Goal: Check status: Check status

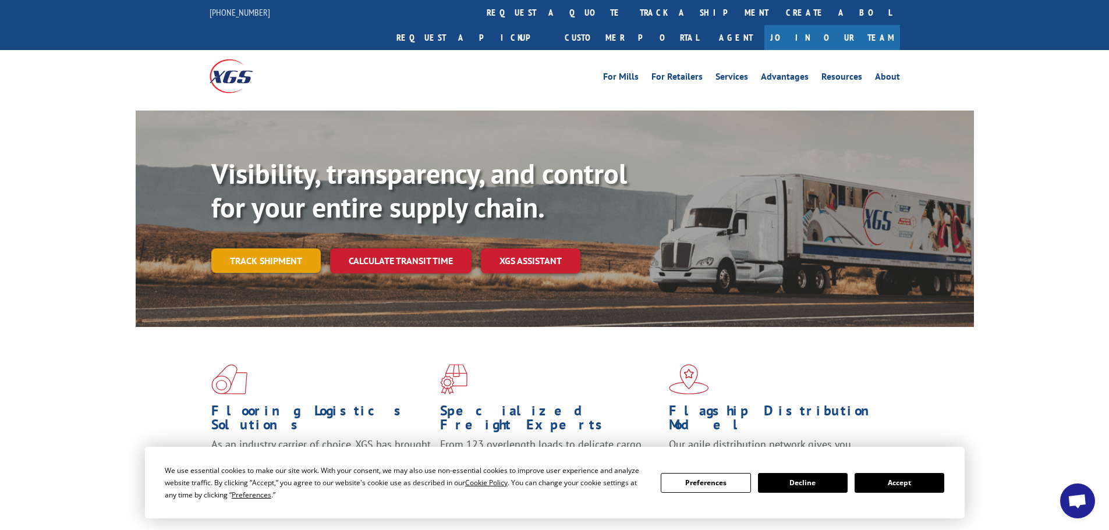
click at [269, 248] on link "Track shipment" at bounding box center [265, 260] width 109 height 24
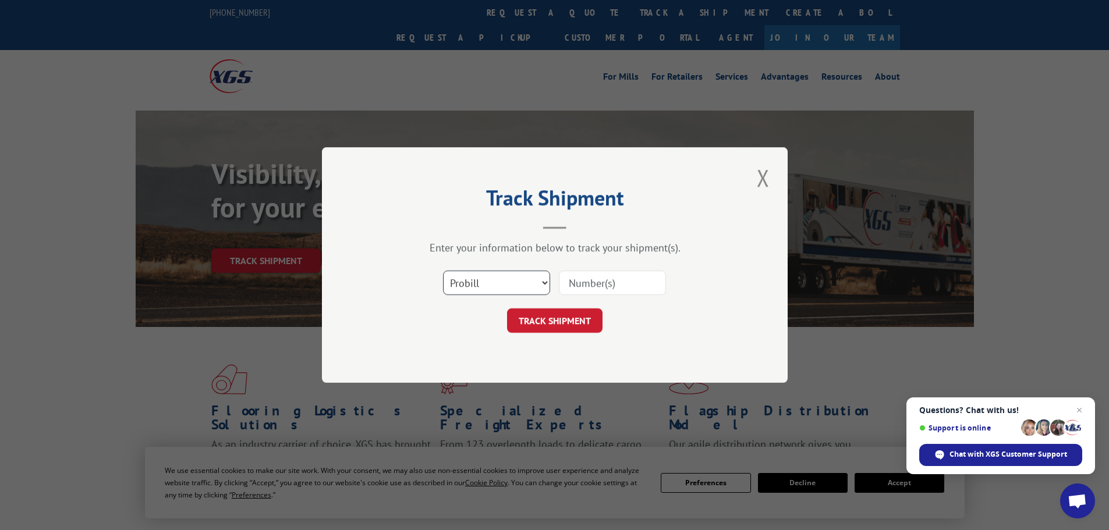
click at [539, 283] on select "Select category... Probill BOL PO" at bounding box center [496, 283] width 107 height 24
select select "bol"
click at [443, 271] on select "Select category... Probill BOL PO" at bounding box center [496, 283] width 107 height 24
click at [592, 285] on input at bounding box center [612, 283] width 107 height 24
type input "03519185"
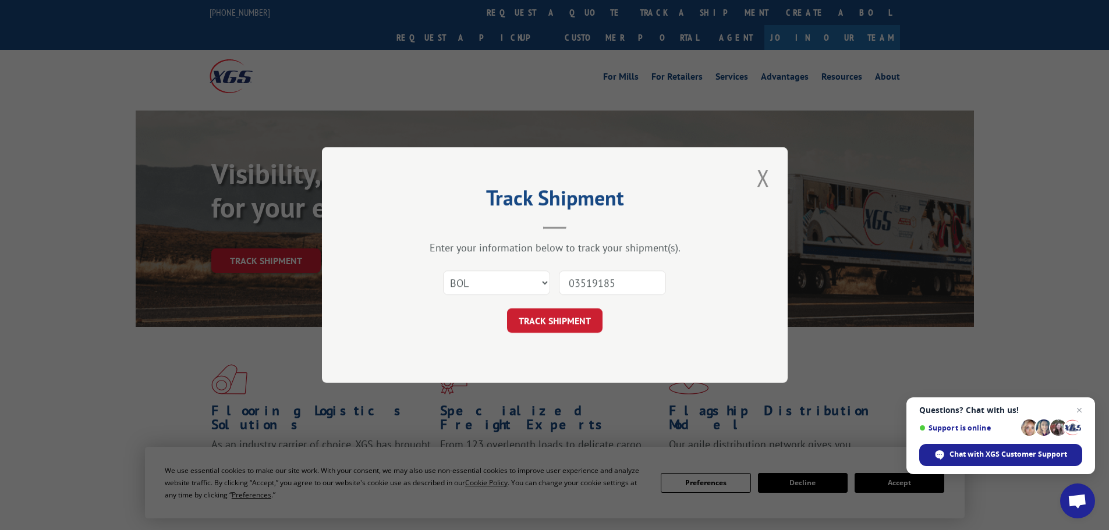
click at [507, 308] on button "TRACK SHIPMENT" at bounding box center [554, 320] width 95 height 24
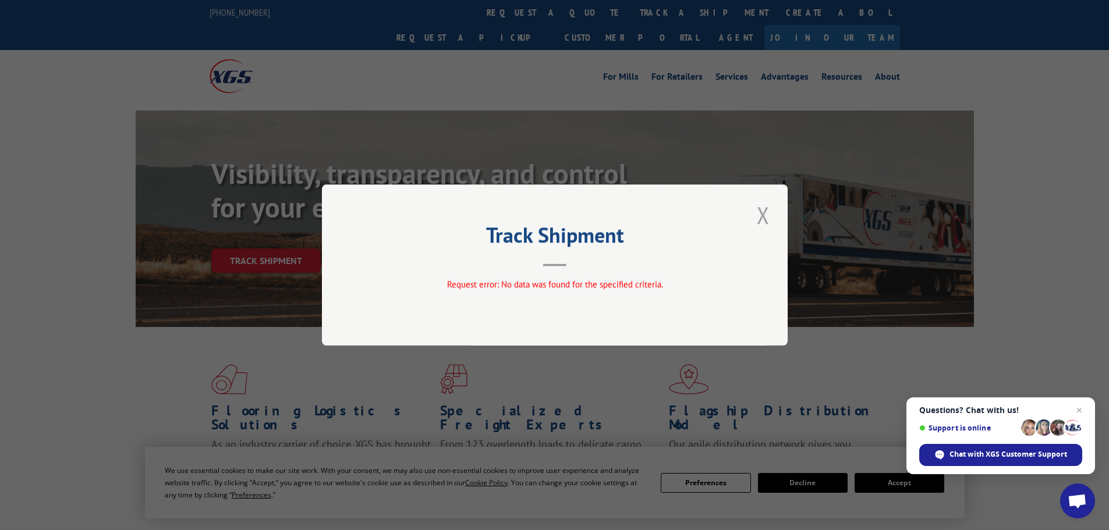
click at [771, 215] on button "Close modal" at bounding box center [763, 215] width 20 height 32
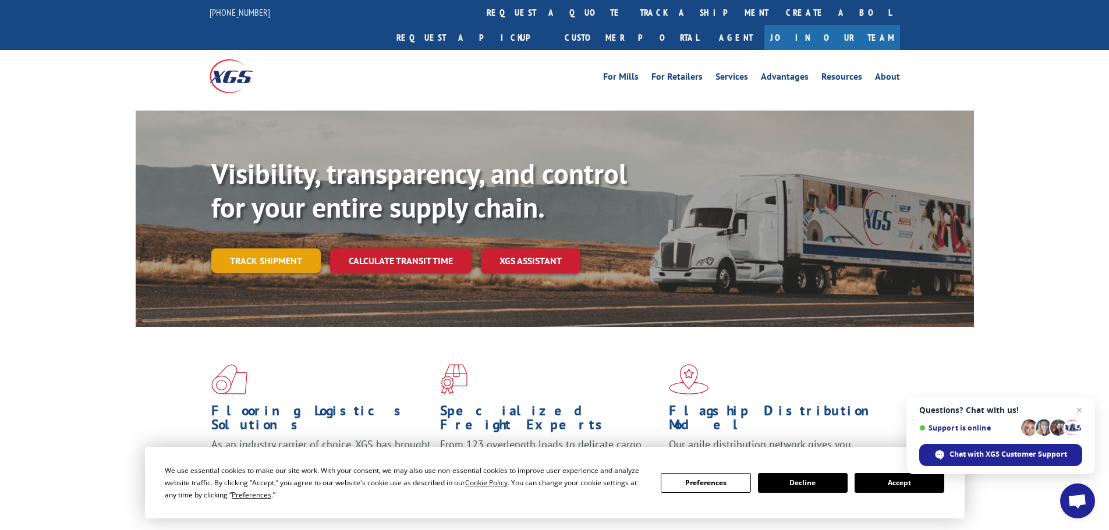
click at [269, 248] on link "Track shipment" at bounding box center [265, 260] width 109 height 24
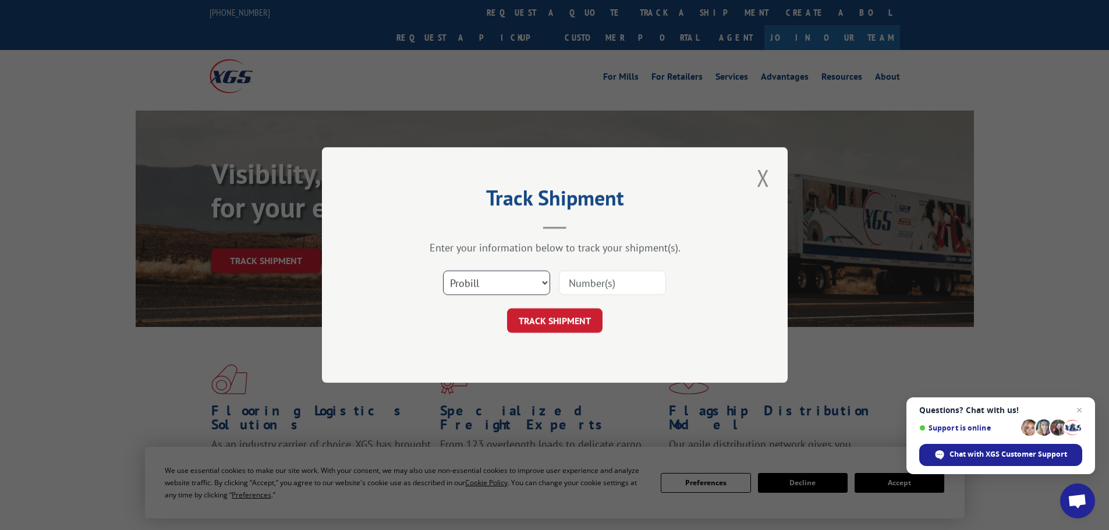
click at [548, 287] on select "Select category... Probill BOL PO" at bounding box center [496, 283] width 107 height 24
select select "po"
click at [443, 271] on select "Select category... Probill BOL PO" at bounding box center [496, 283] width 107 height 24
click at [594, 278] on input at bounding box center [612, 283] width 107 height 24
type input "03519185"
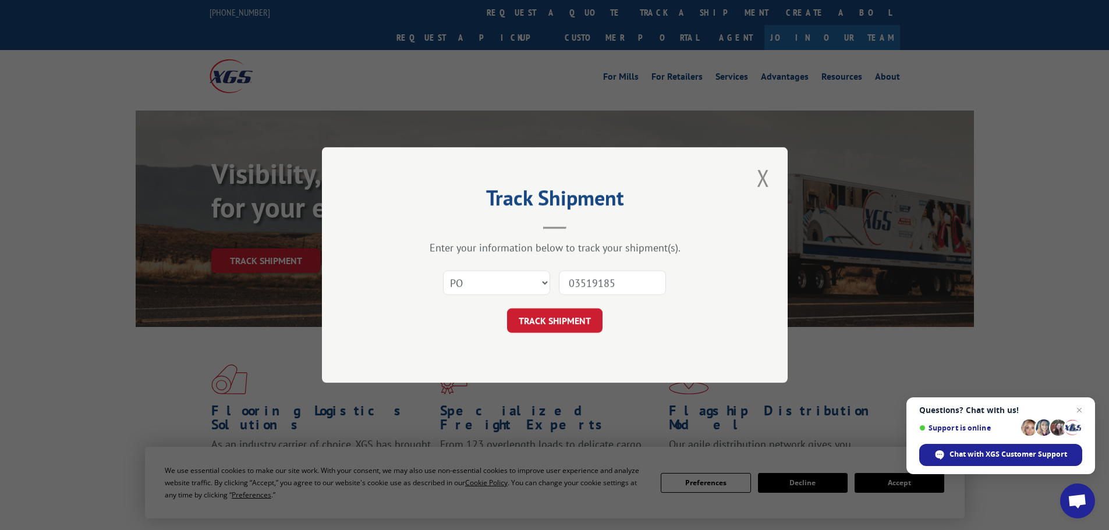
click at [507, 308] on button "TRACK SHIPMENT" at bounding box center [554, 320] width 95 height 24
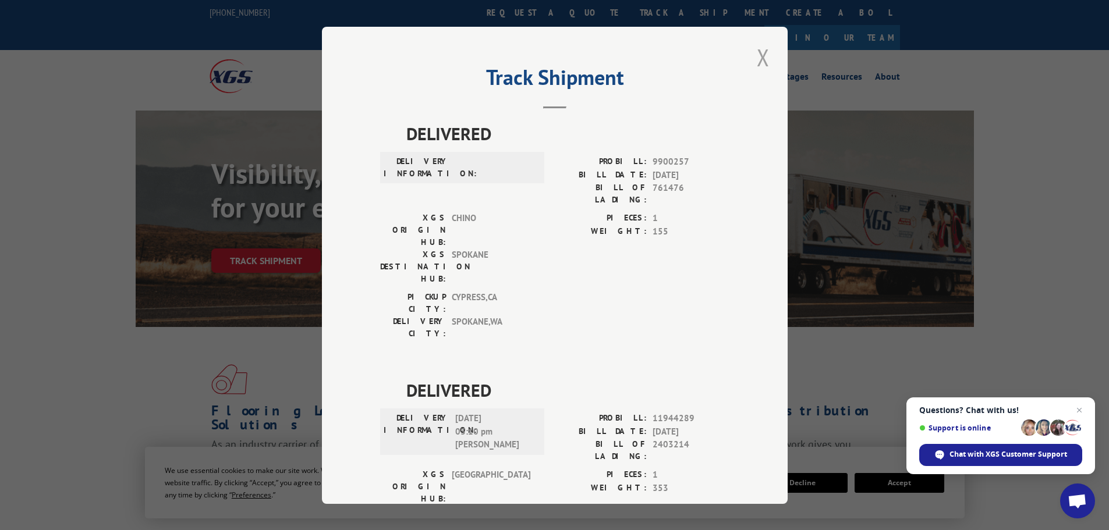
click at [760, 65] on button "Close modal" at bounding box center [763, 57] width 20 height 32
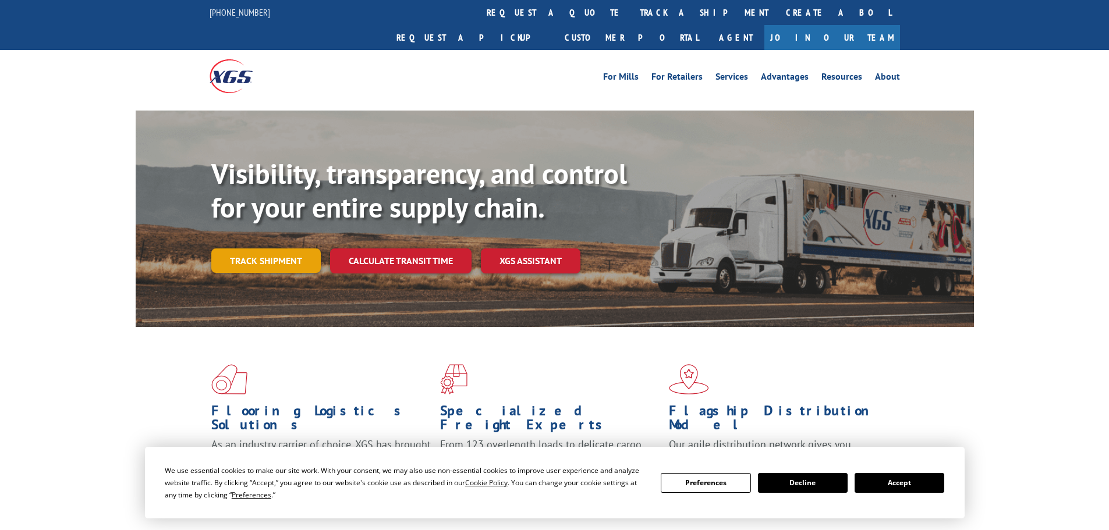
click at [260, 248] on link "Track shipment" at bounding box center [265, 260] width 109 height 24
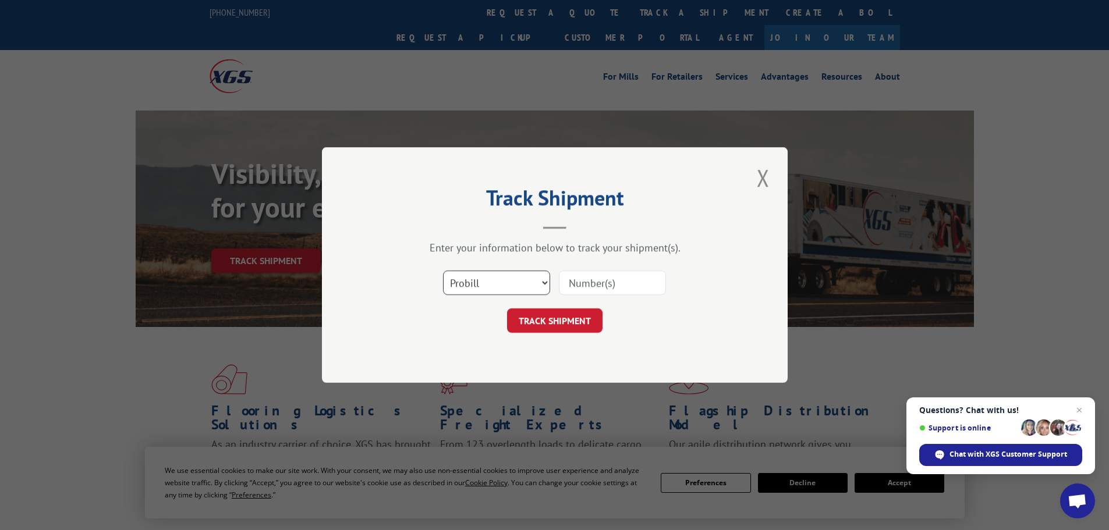
click at [534, 280] on select "Select category... Probill BOL PO" at bounding box center [496, 283] width 107 height 24
select select "po"
click at [443, 271] on select "Select category... Probill BOL PO" at bounding box center [496, 283] width 107 height 24
click at [592, 282] on input at bounding box center [612, 283] width 107 height 24
type input "03519330"
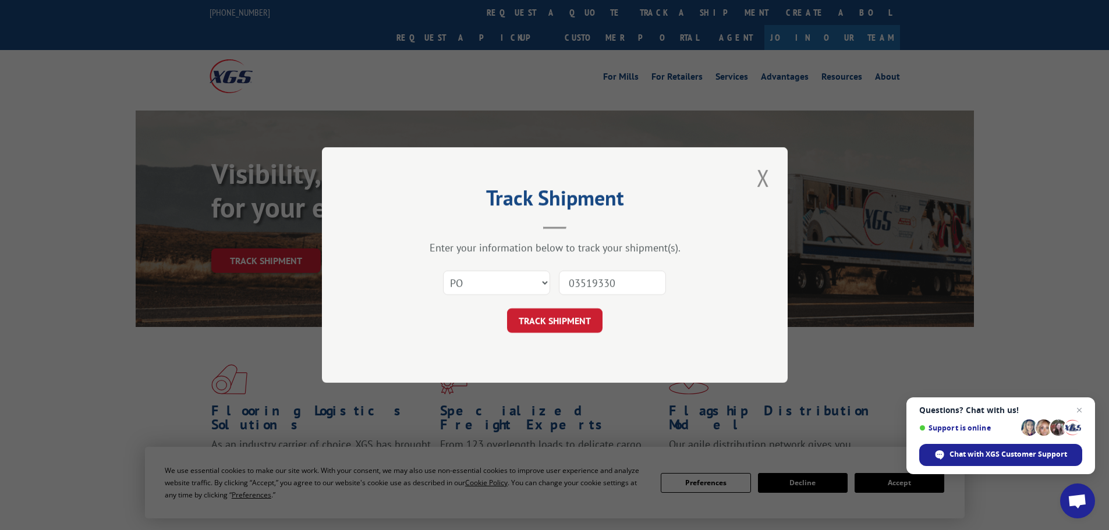
click at [507, 308] on button "TRACK SHIPMENT" at bounding box center [554, 320] width 95 height 24
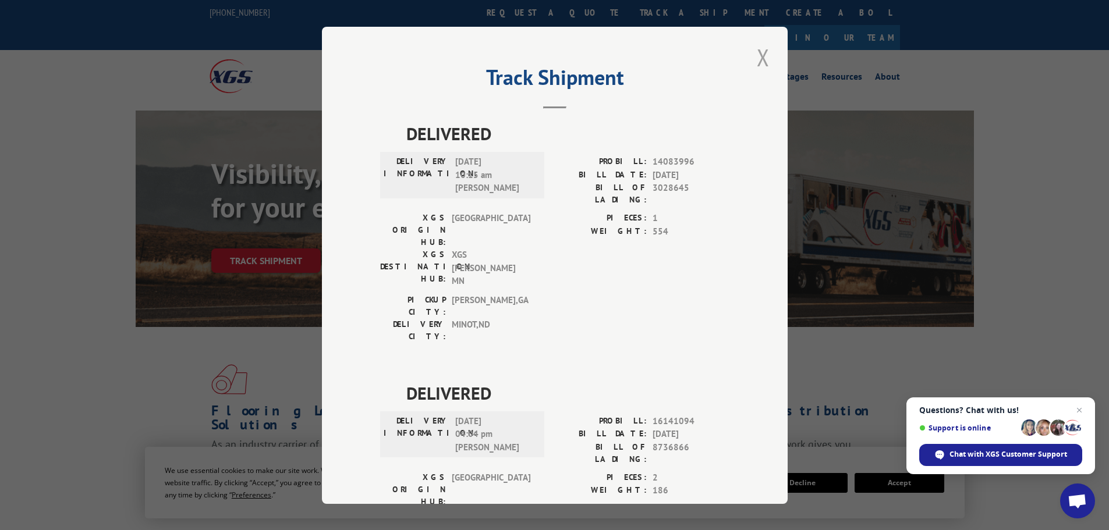
click at [759, 61] on button "Close modal" at bounding box center [763, 57] width 20 height 32
